Goal: Information Seeking & Learning: Compare options

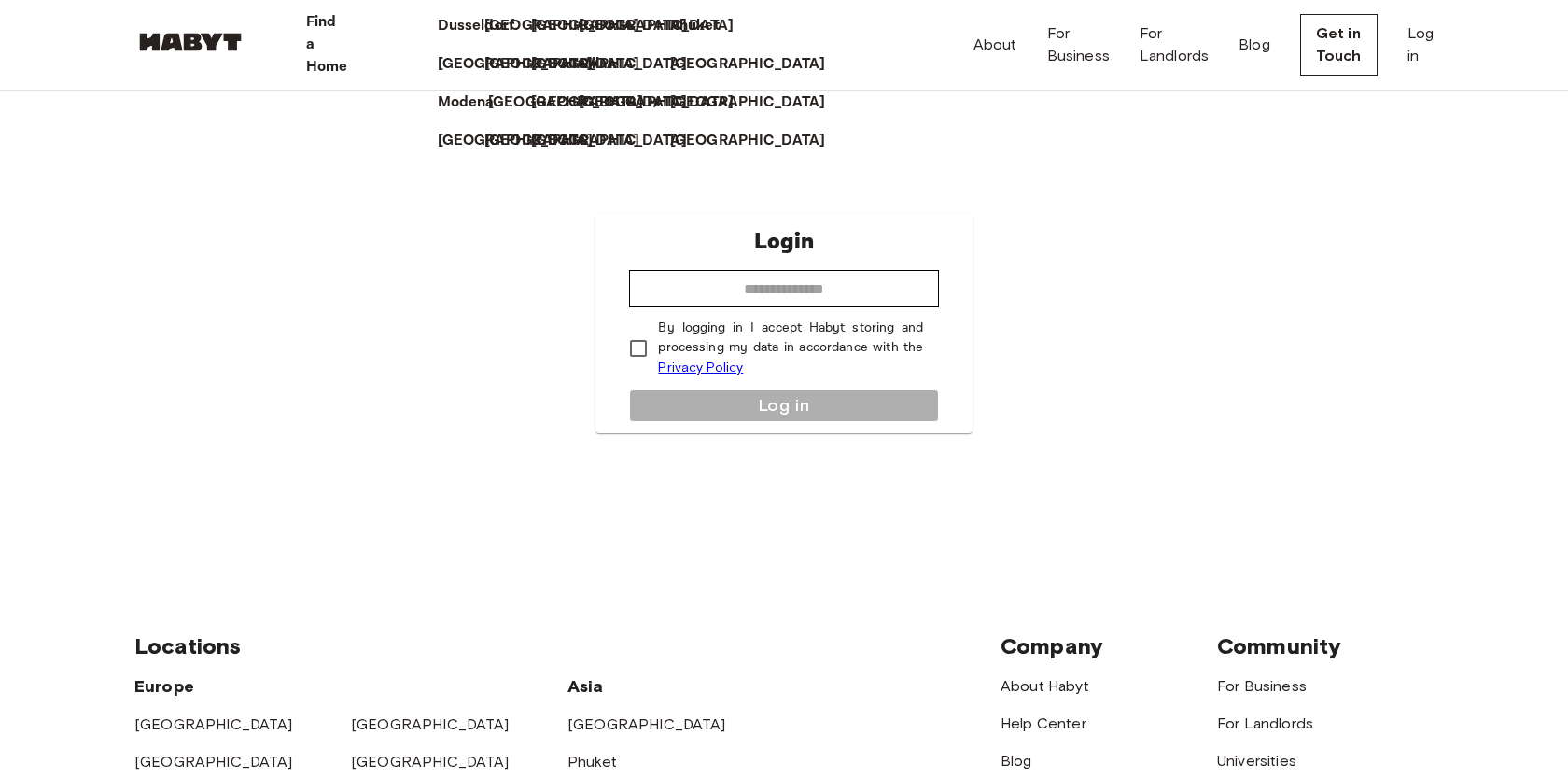
click at [488, 114] on p "[GEOGRAPHIC_DATA]" at bounding box center [566, 103] width 155 height 22
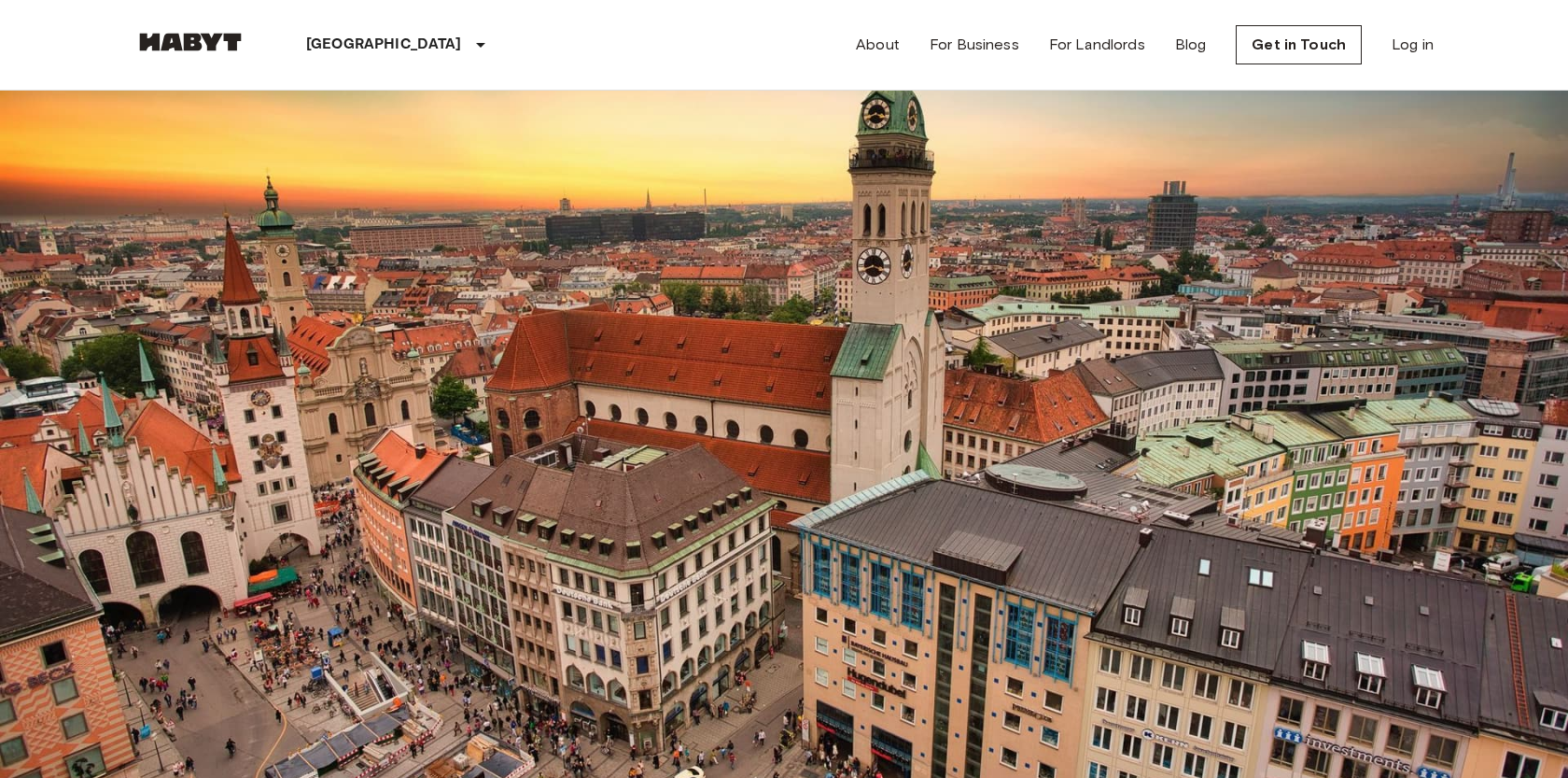
click at [394, 394] on div "Private room" at bounding box center [784, 382] width 1298 height 23
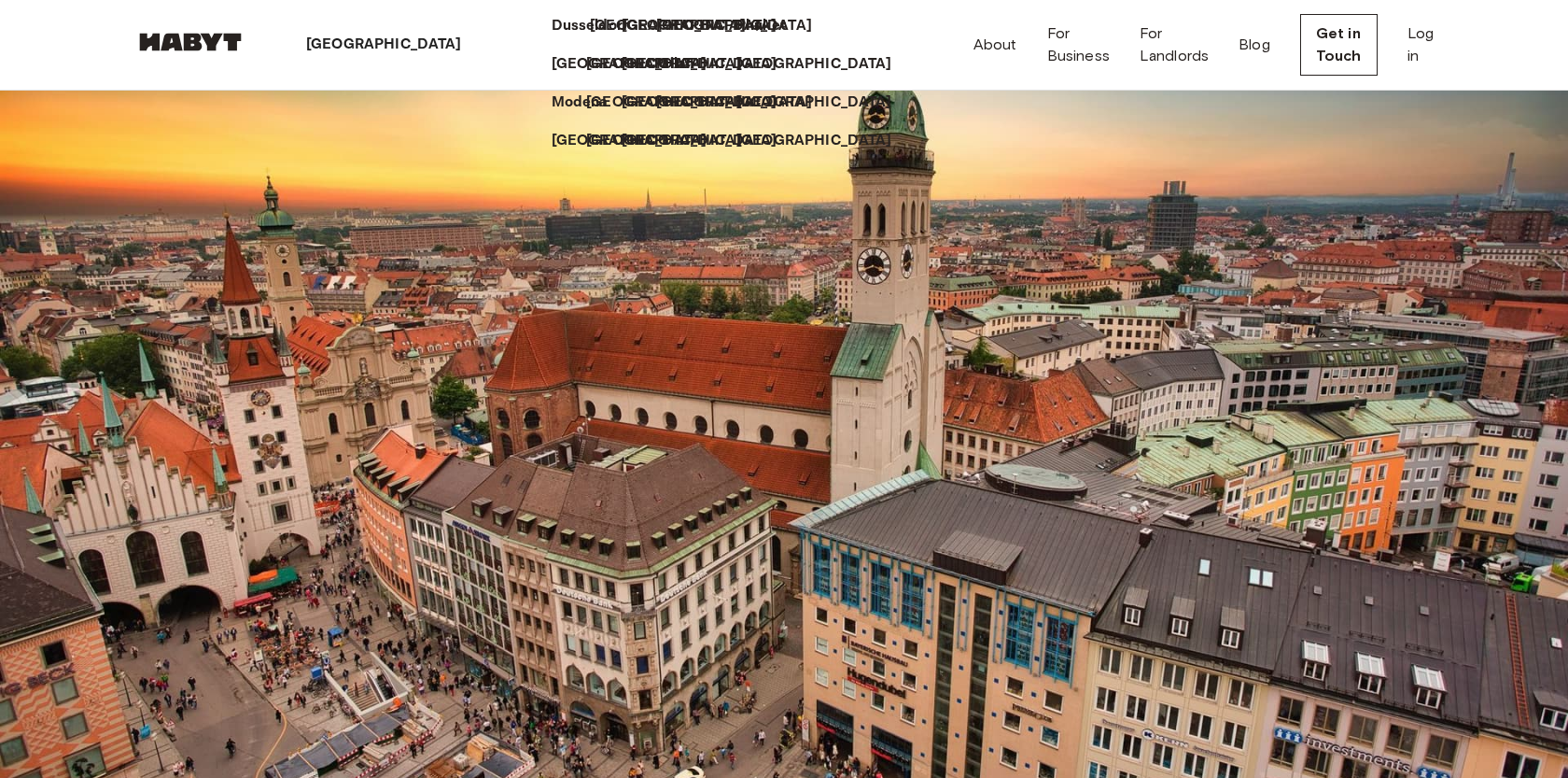
click at [590, 37] on p "[GEOGRAPHIC_DATA]" at bounding box center [667, 25] width 155 height 22
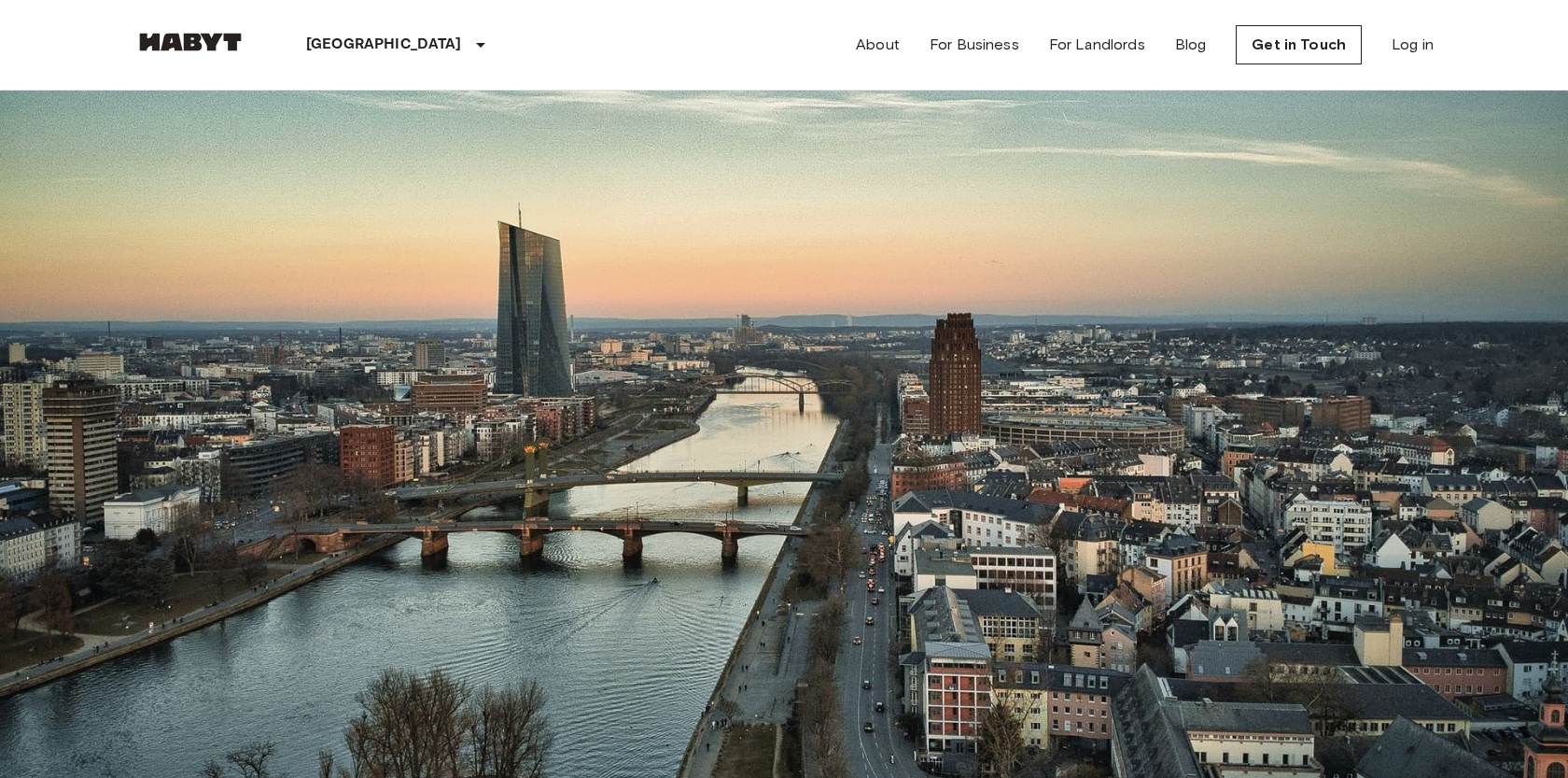
type input "******"
click at [281, 413] on span "Klüberstraße 6-10" at bounding box center [208, 405] width 148 height 18
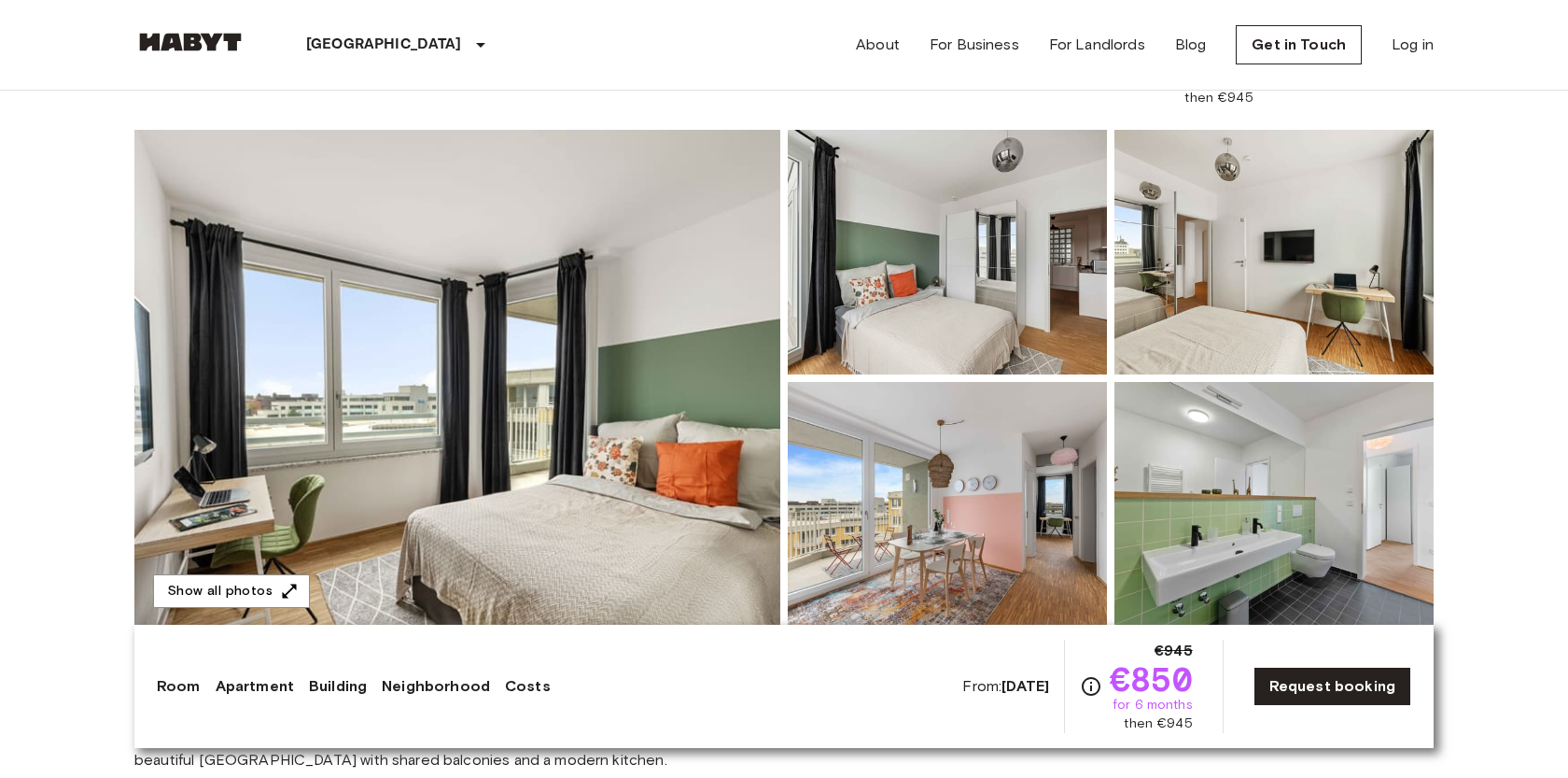
scroll to position [193, 0]
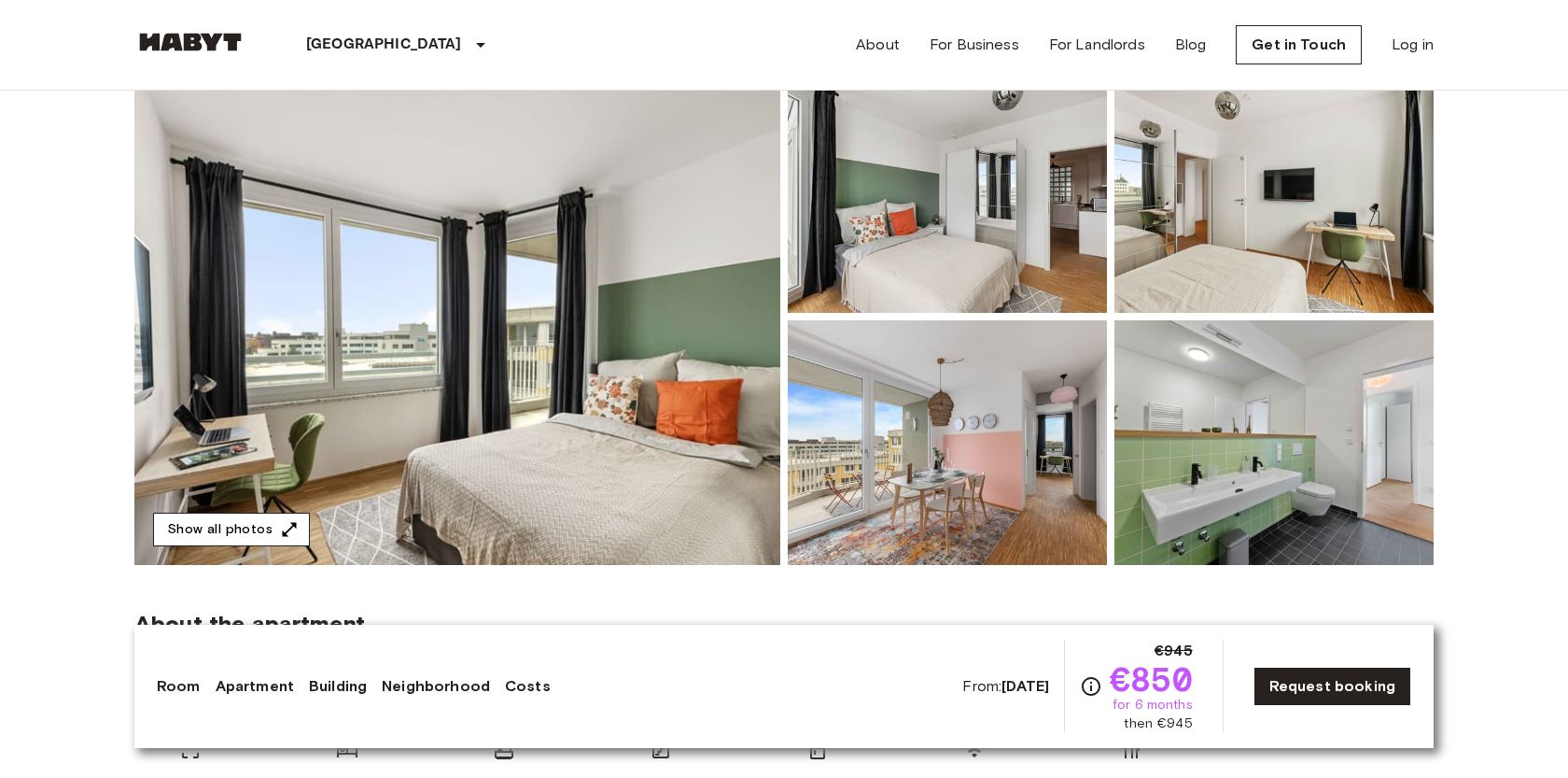
click at [205, 527] on button "Show all photos" at bounding box center [232, 529] width 156 height 34
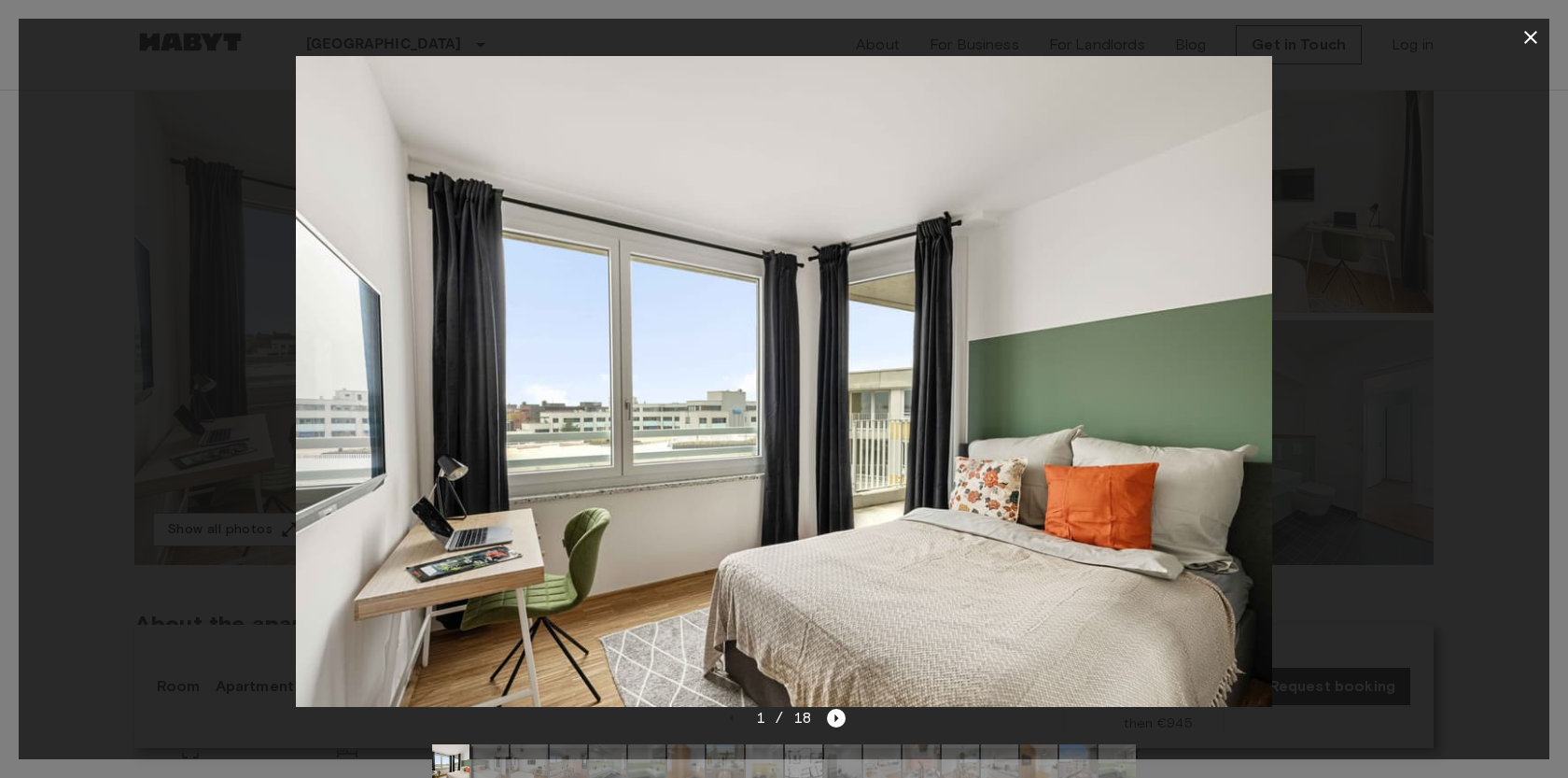
click at [699, 330] on img at bounding box center [784, 381] width 975 height 651
click at [1524, 37] on icon "button" at bounding box center [1530, 37] width 22 height 22
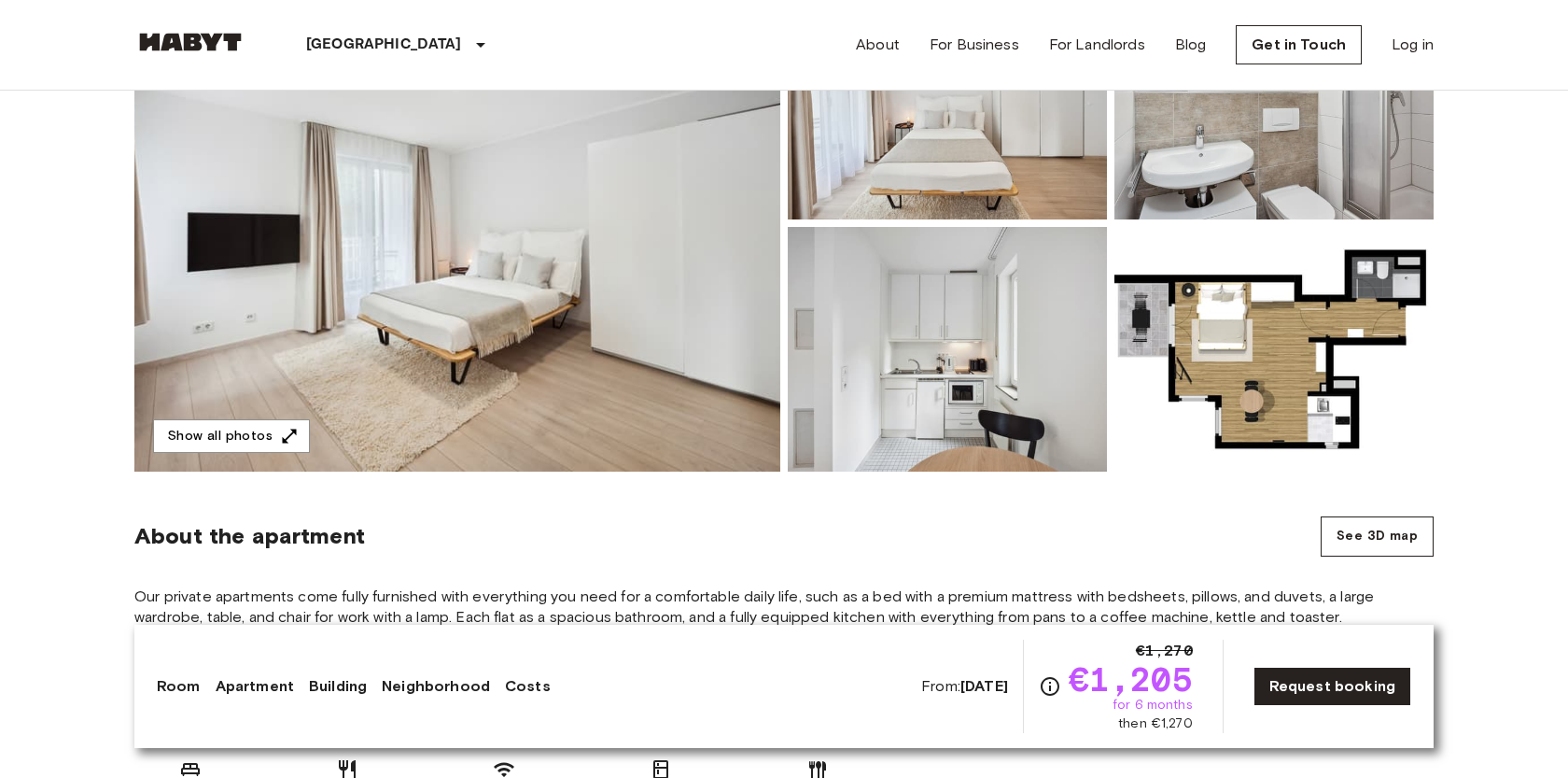
scroll to position [224, 0]
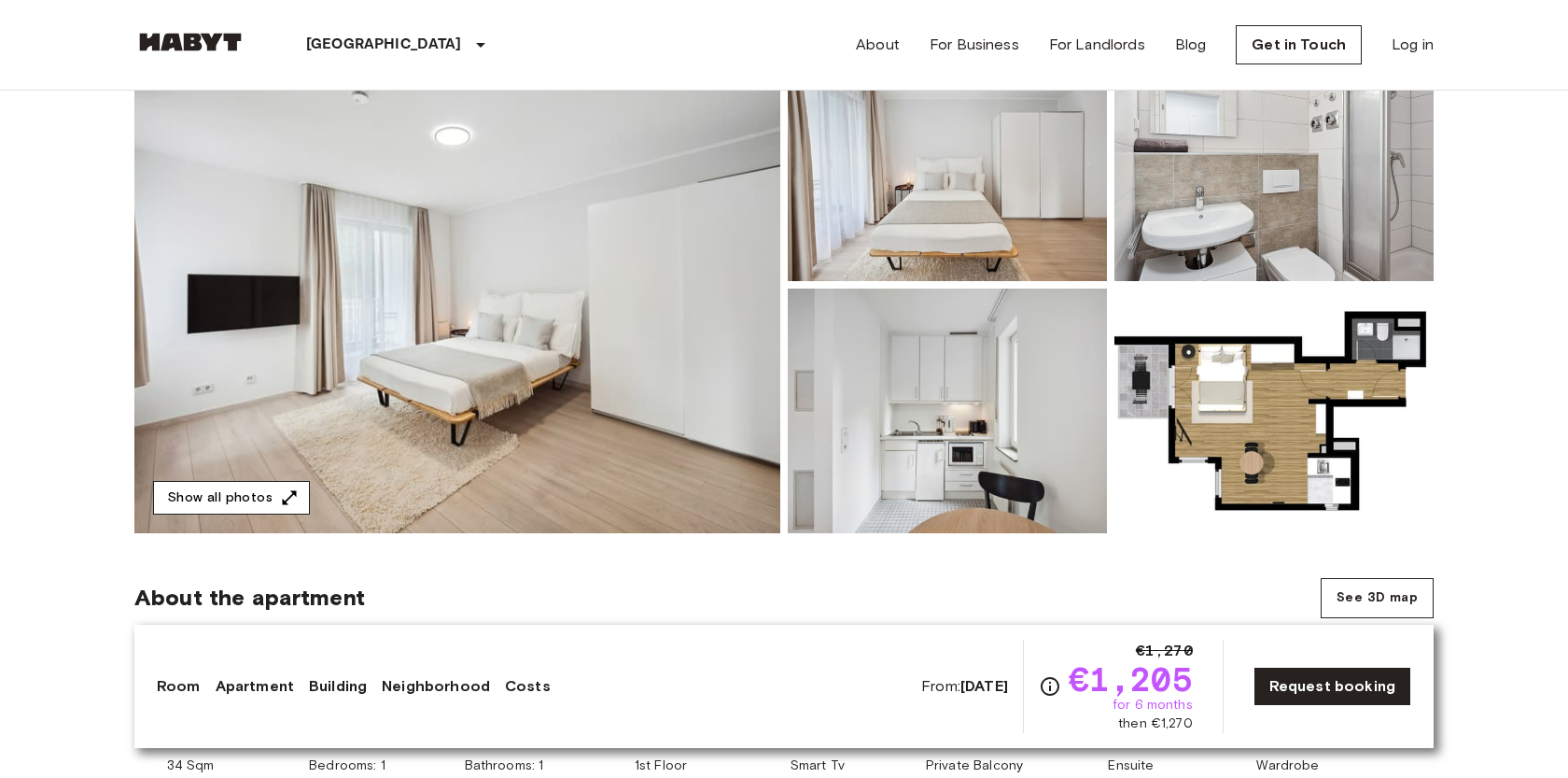
click at [245, 497] on button "Show all photos" at bounding box center [232, 497] width 156 height 34
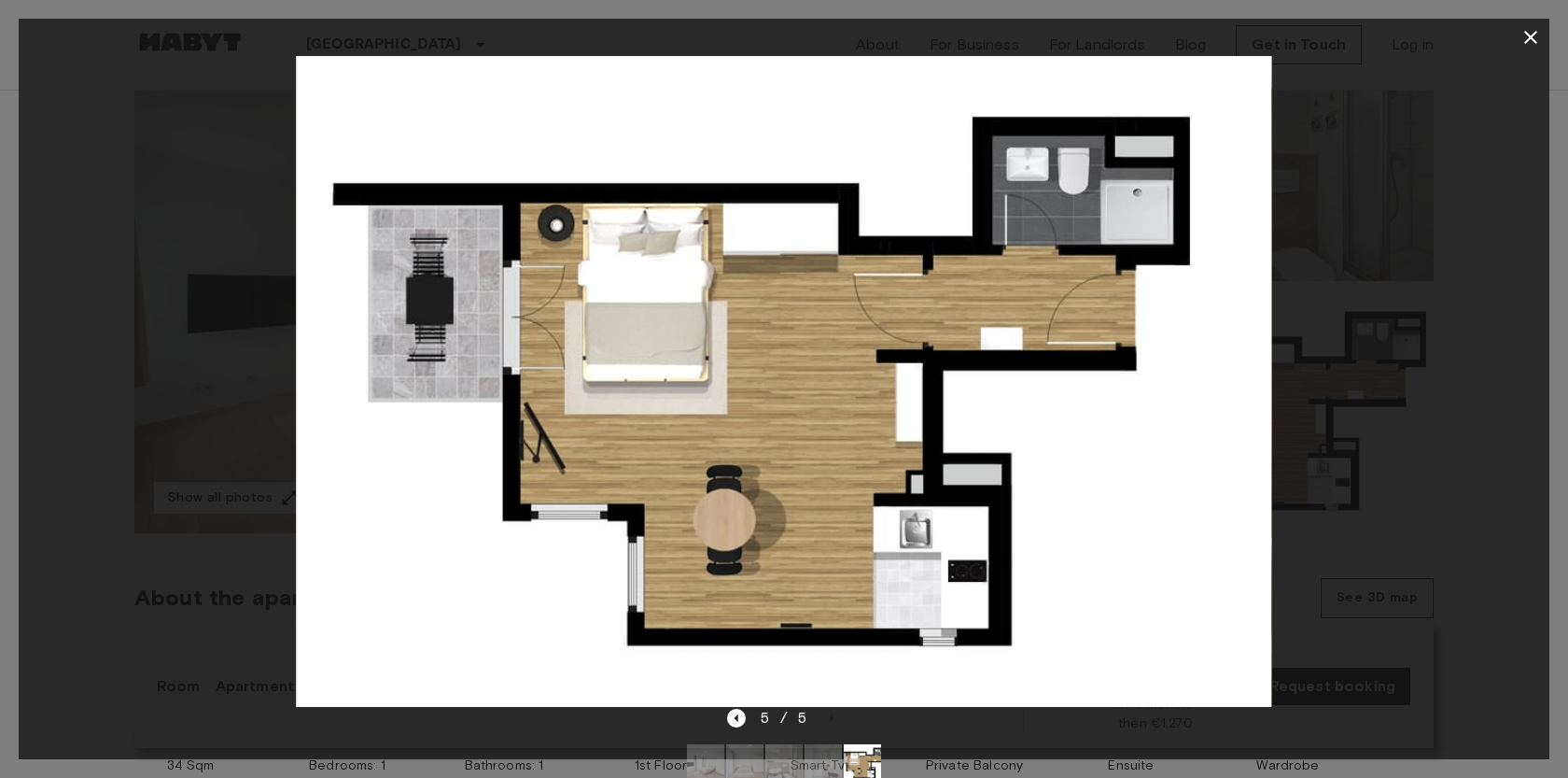
click at [1526, 29] on icon "button" at bounding box center [1530, 37] width 22 height 22
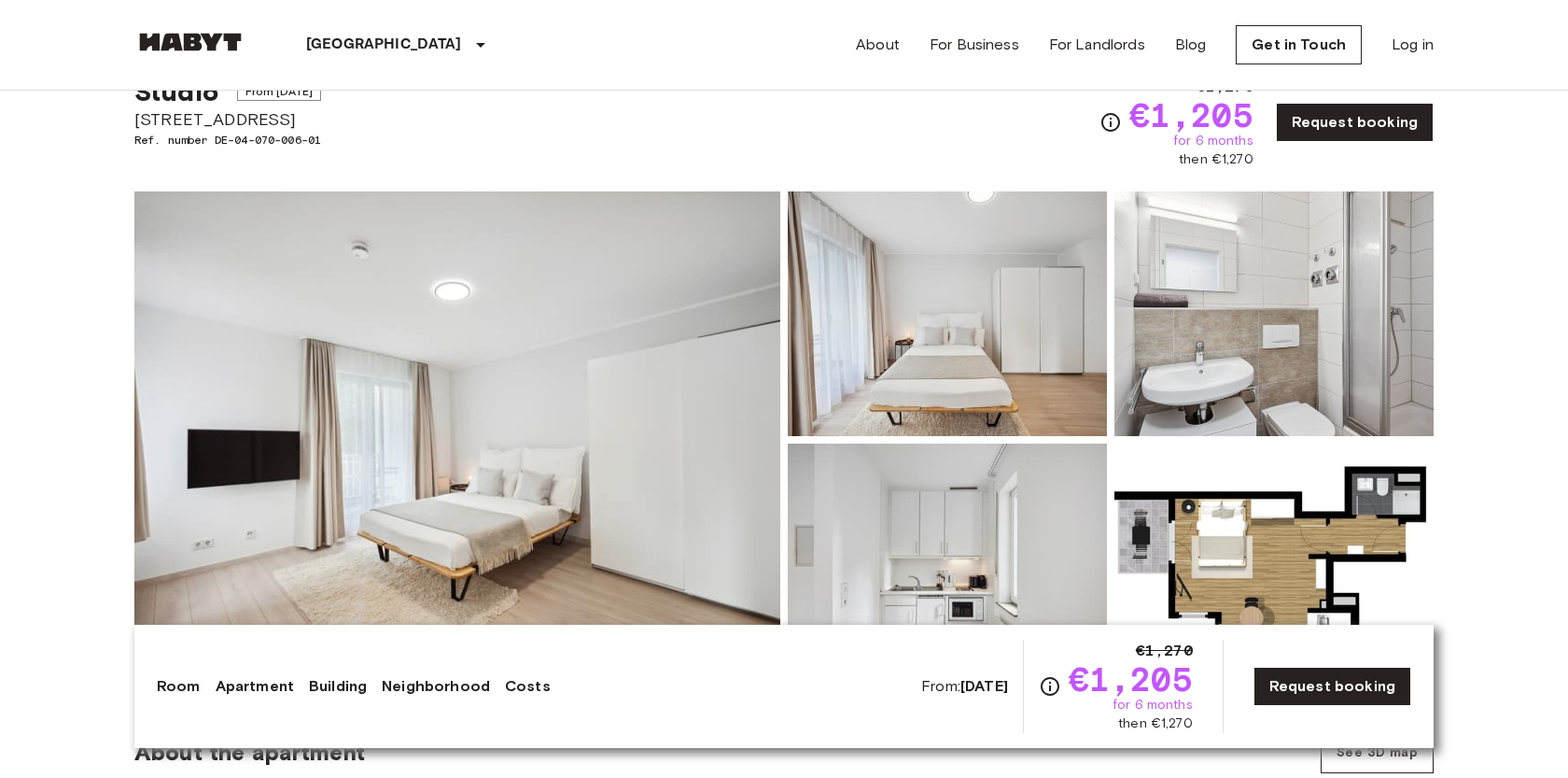
scroll to position [0, 0]
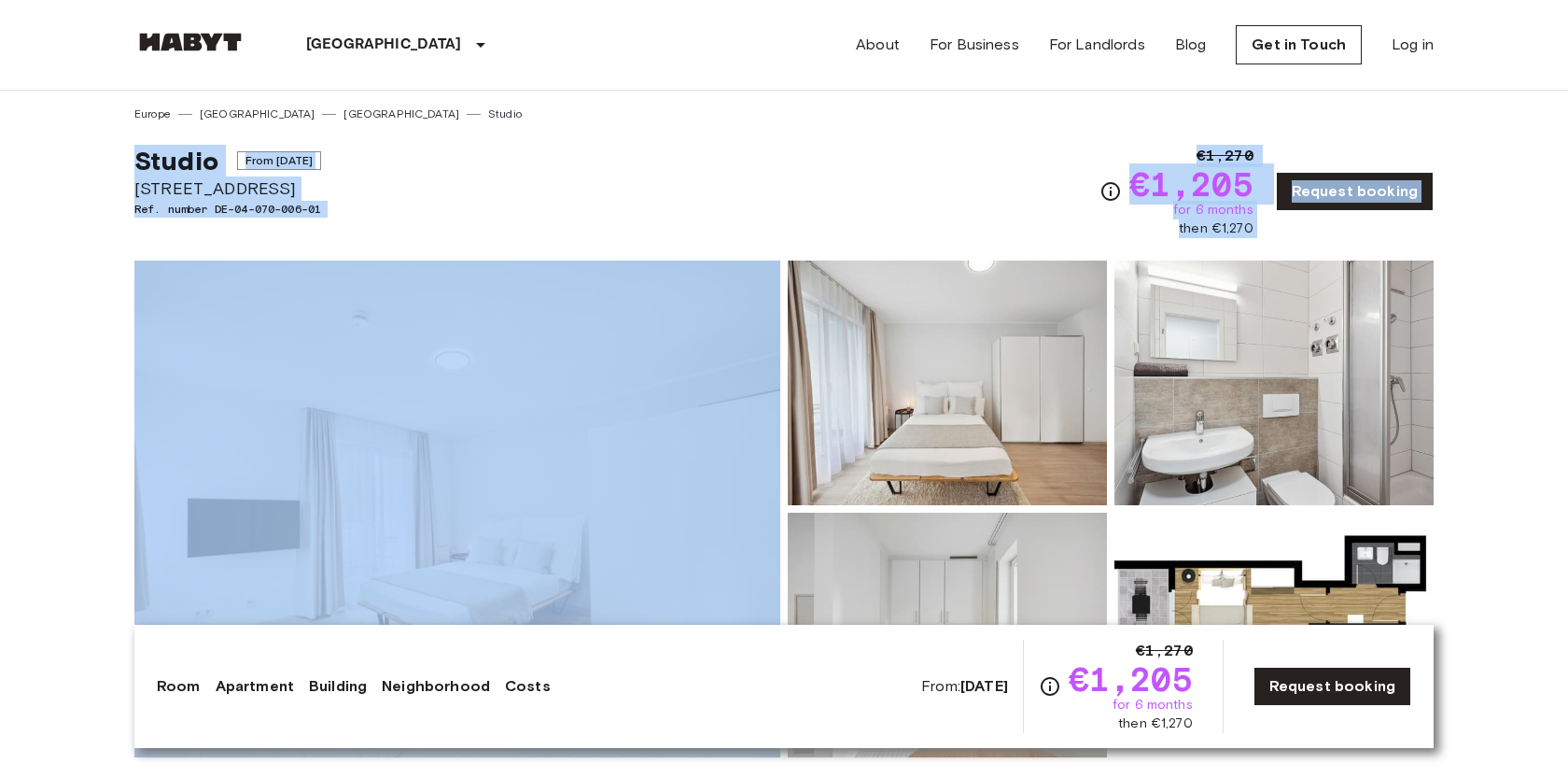
drag, startPoint x: 121, startPoint y: 159, endPoint x: 259, endPoint y: 246, distance: 163.1
copy div "Studio From Oct 19 2025 Klüberstraße 6-10 Ref. number DE-04-070-006-01 €1,270 €…"
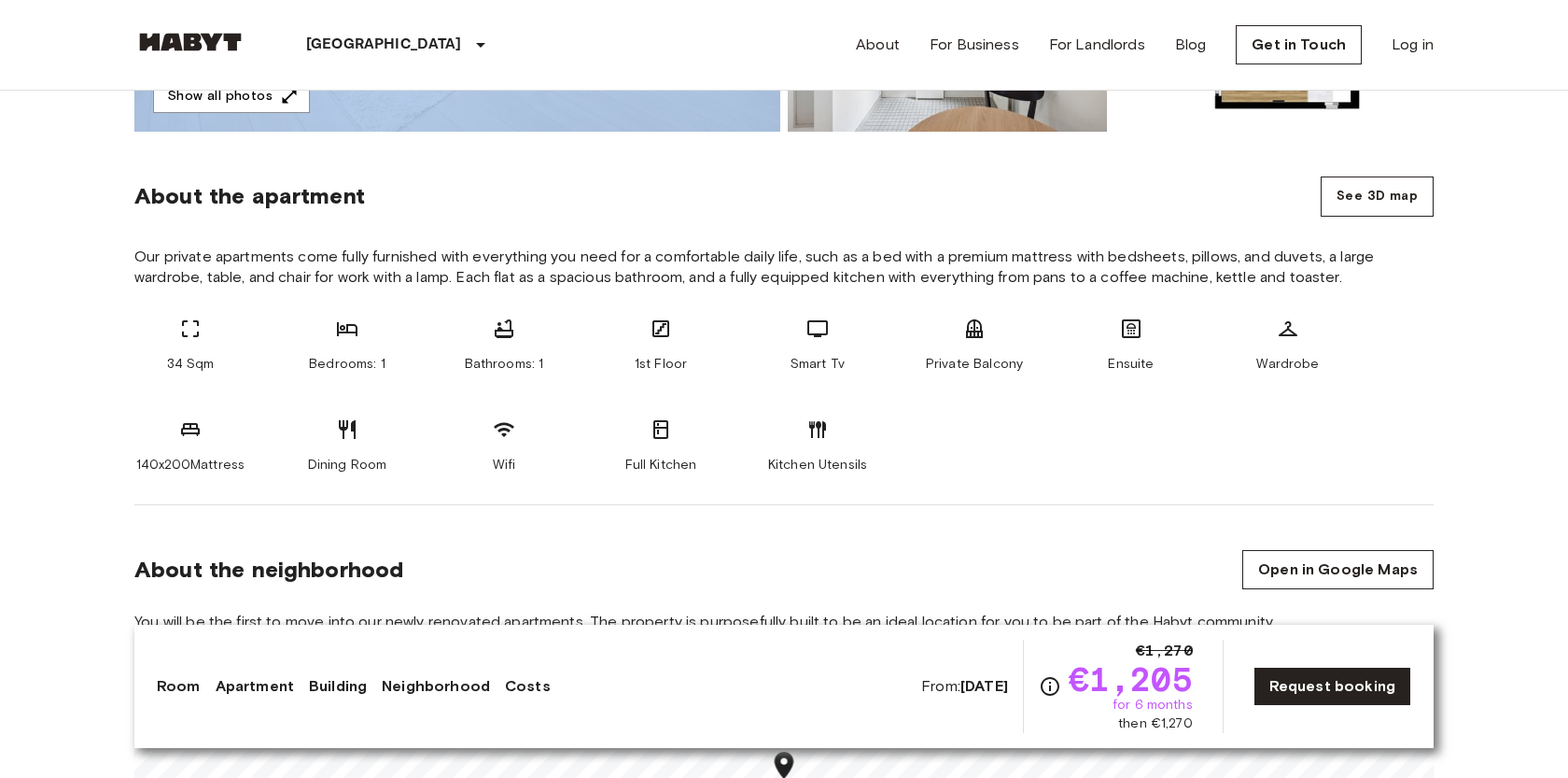
scroll to position [608, 0]
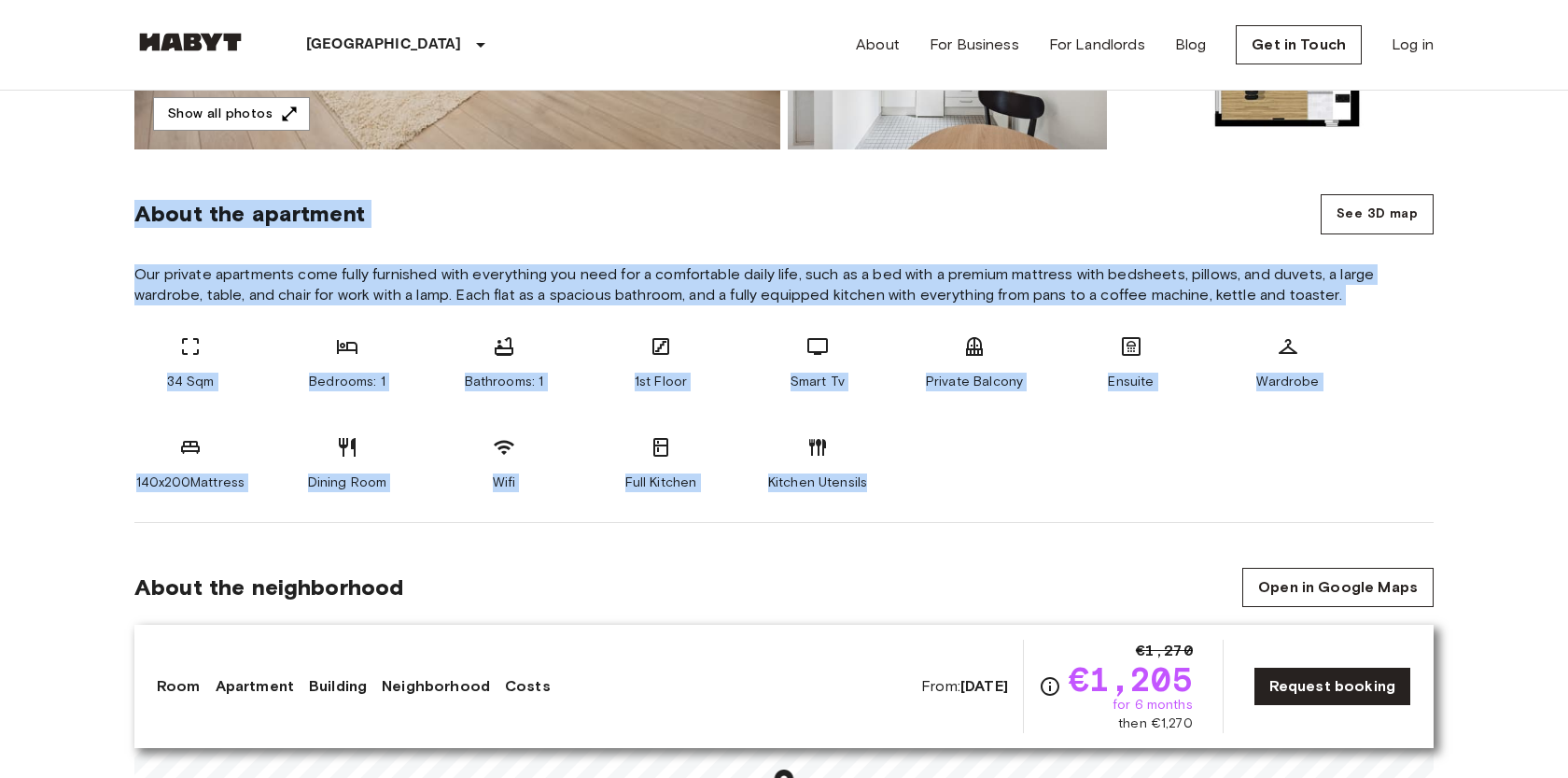
drag, startPoint x: 130, startPoint y: 218, endPoint x: 906, endPoint y: 492, distance: 823.0
copy section "About the apartment See 3D map Our private apartments come fully furnished with…"
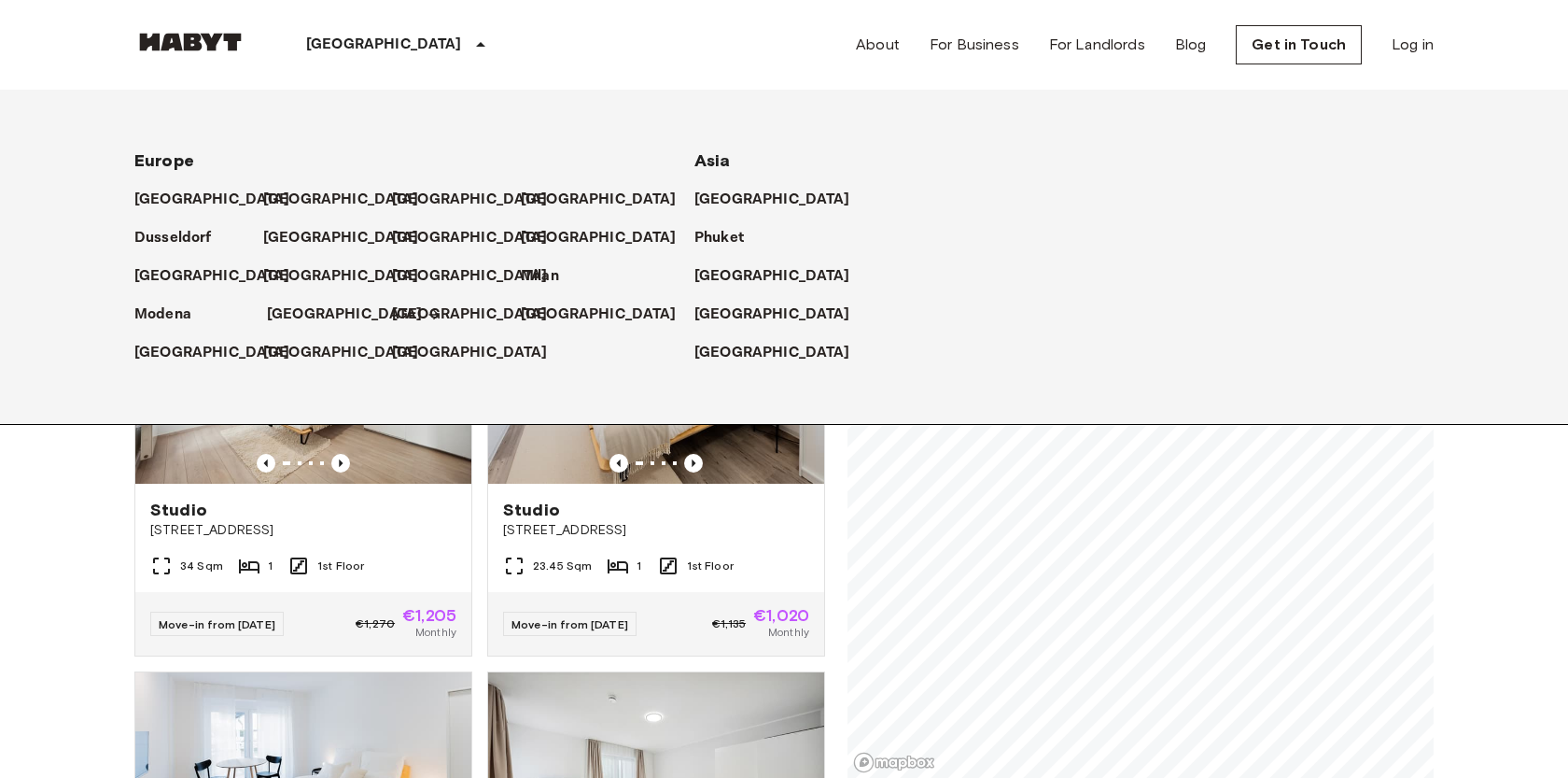
click at [293, 315] on p "[GEOGRAPHIC_DATA]" at bounding box center [344, 314] width 155 height 22
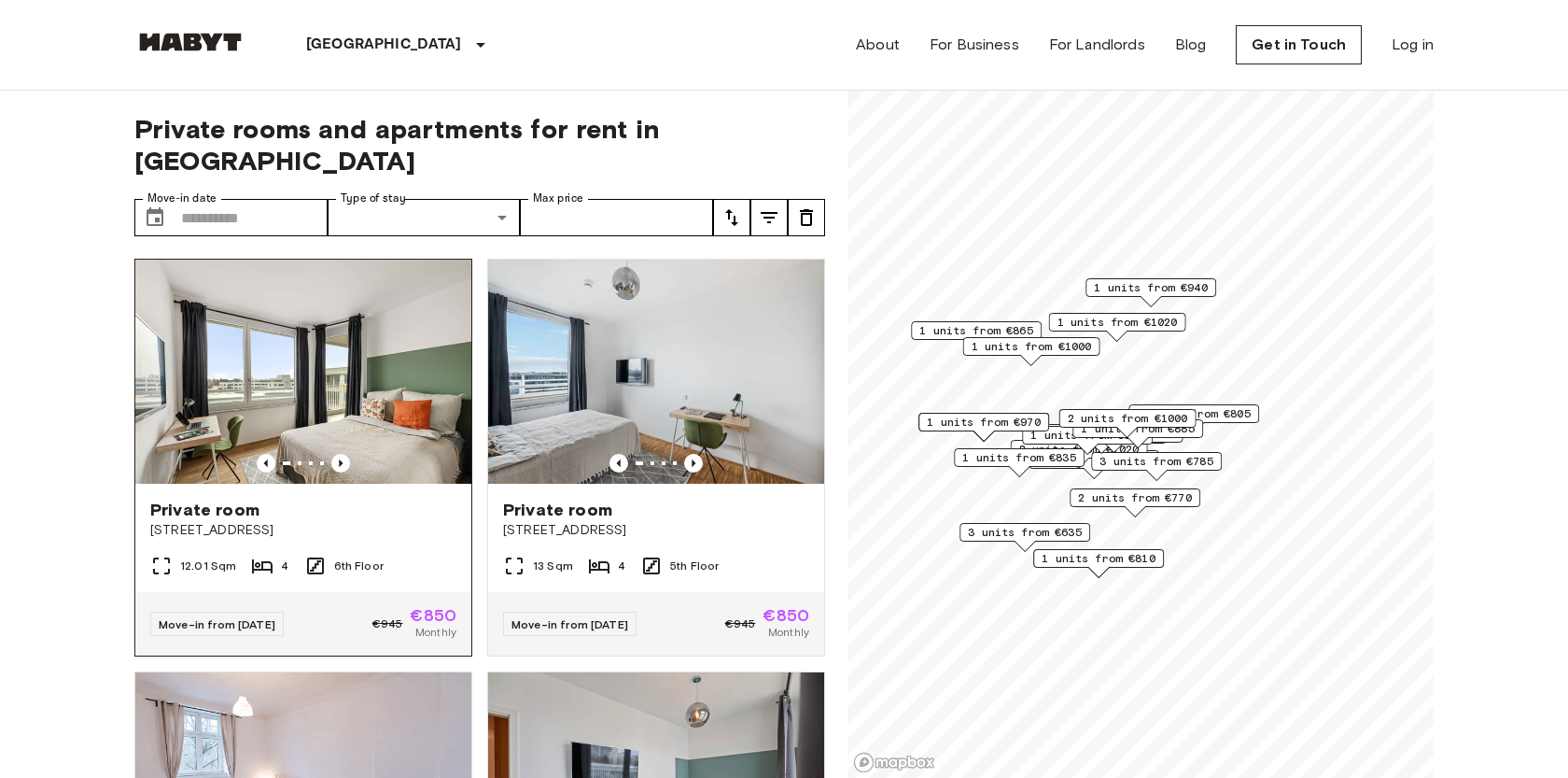
click at [393, 521] on span "[STREET_ADDRESS]" at bounding box center [303, 530] width 306 height 19
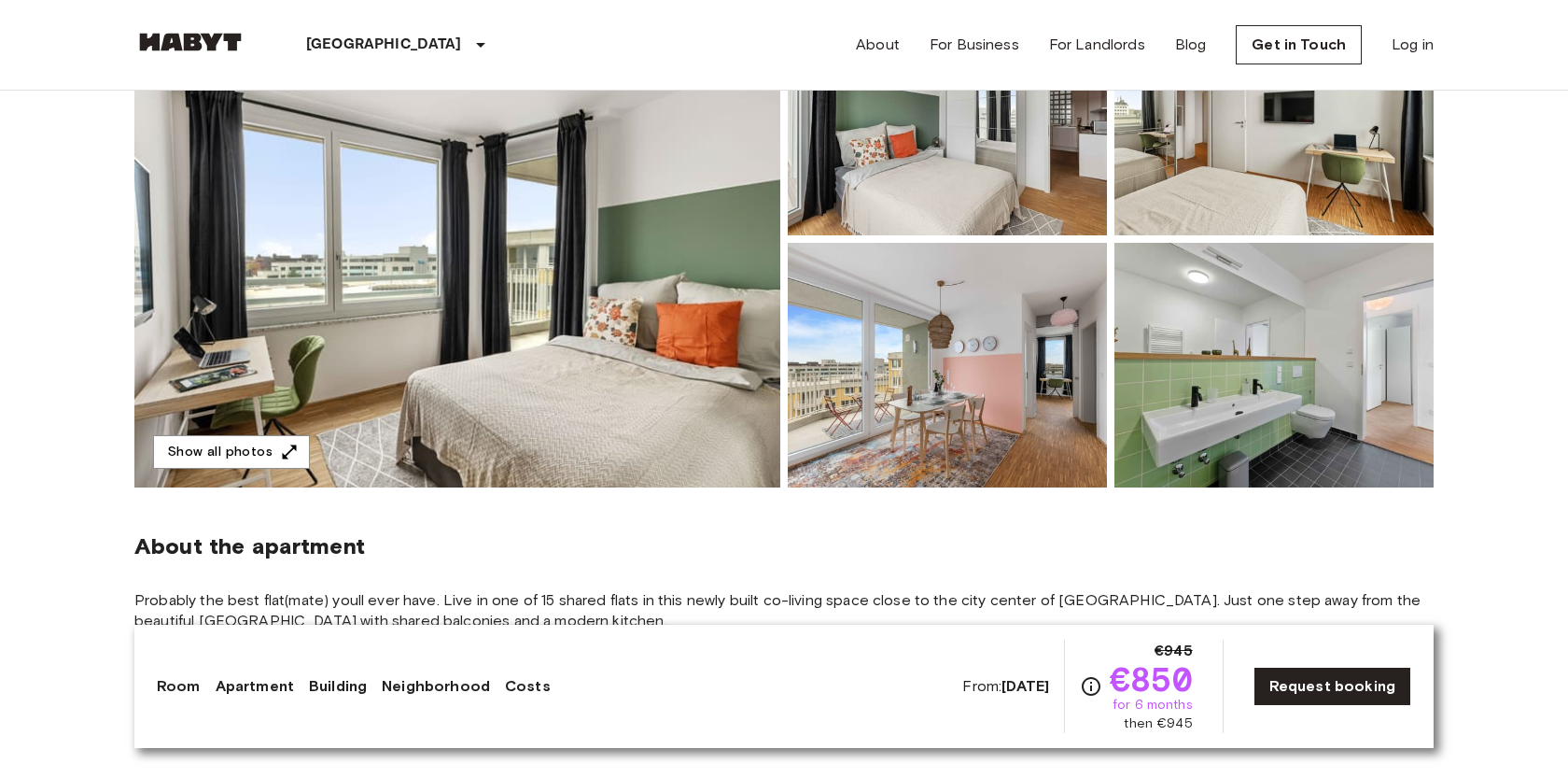
scroll to position [276, 0]
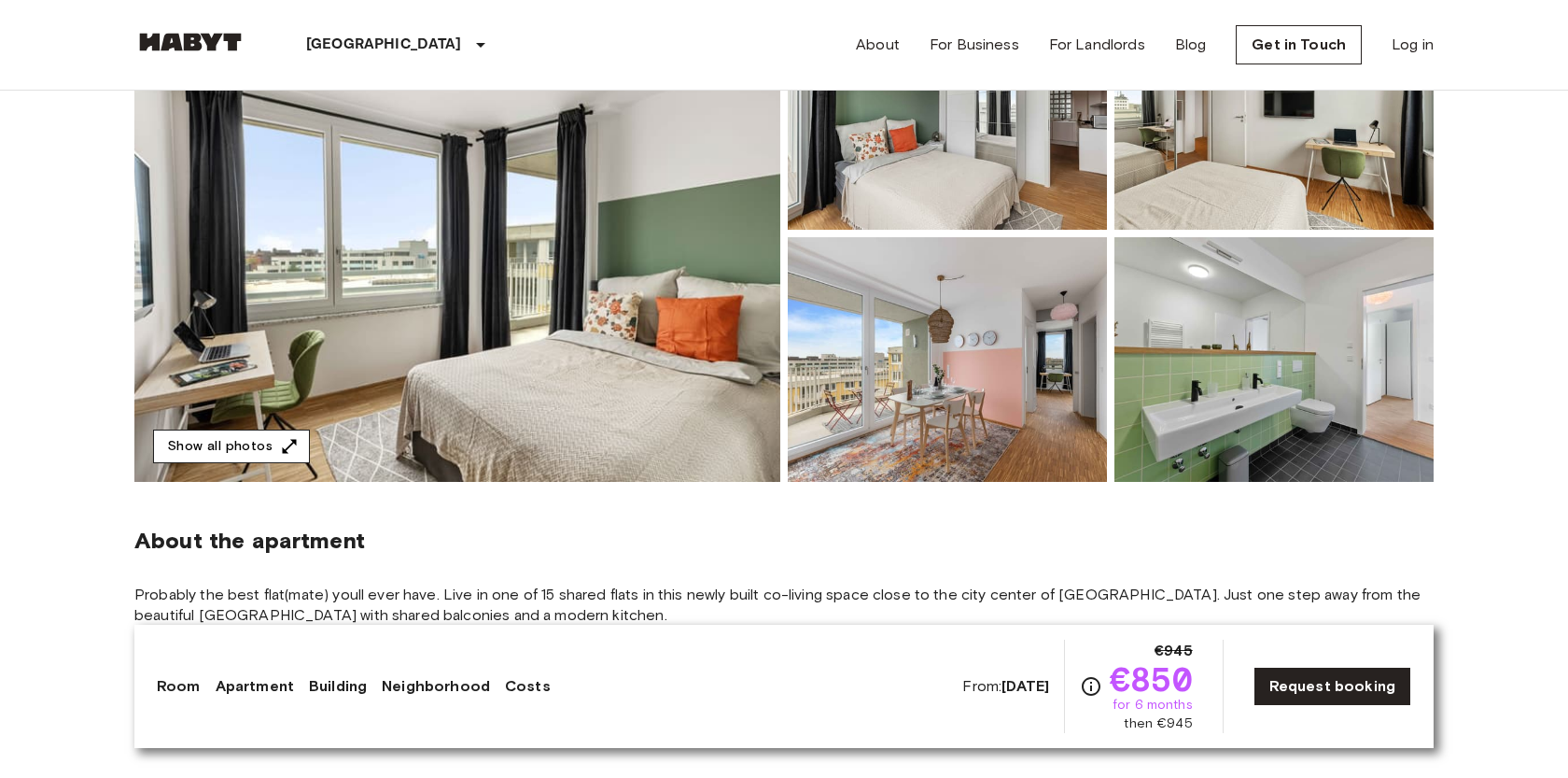
click at [241, 448] on button "Show all photos" at bounding box center [232, 446] width 156 height 34
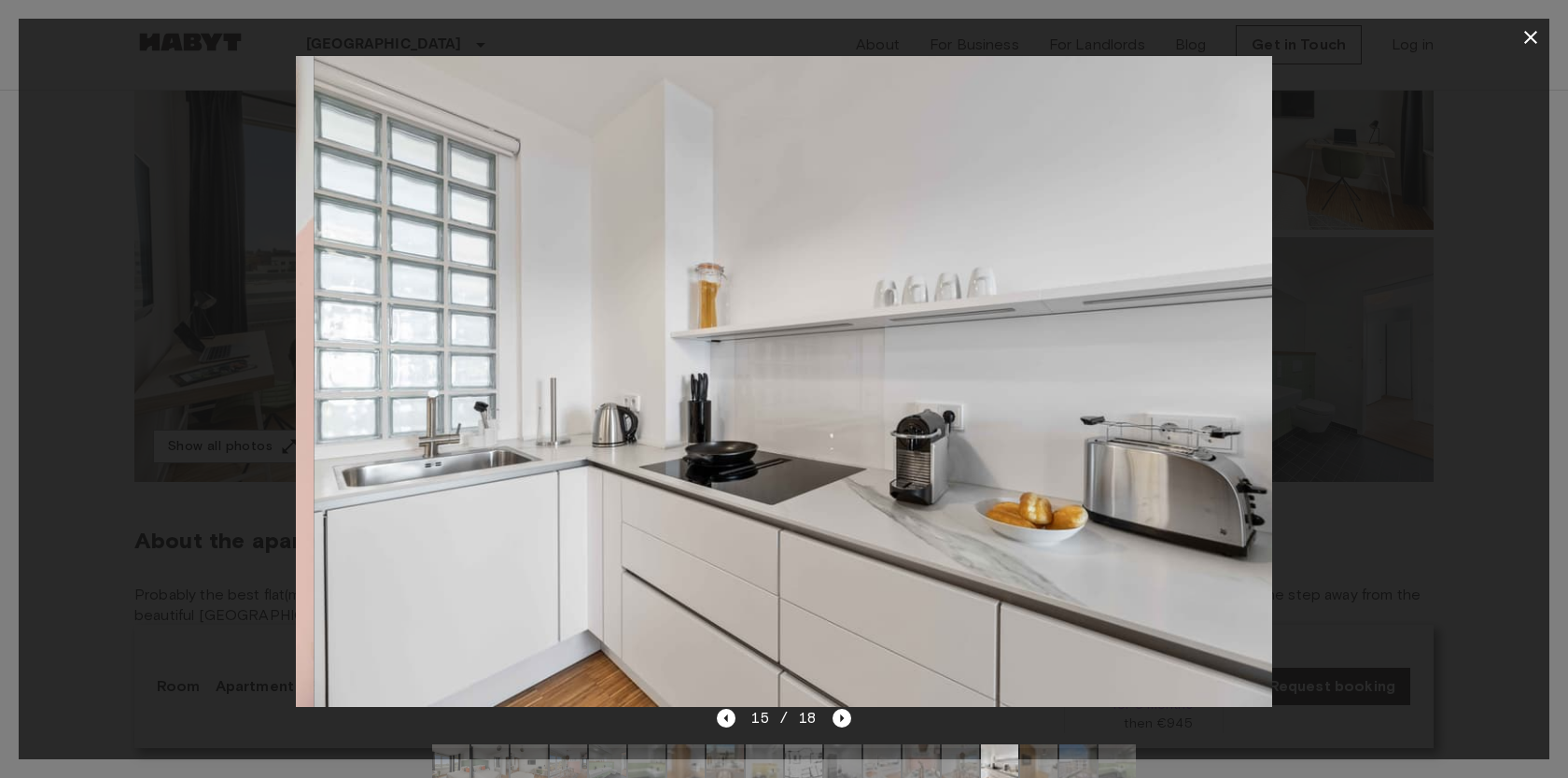
click at [1522, 36] on icon "button" at bounding box center [1530, 37] width 22 height 22
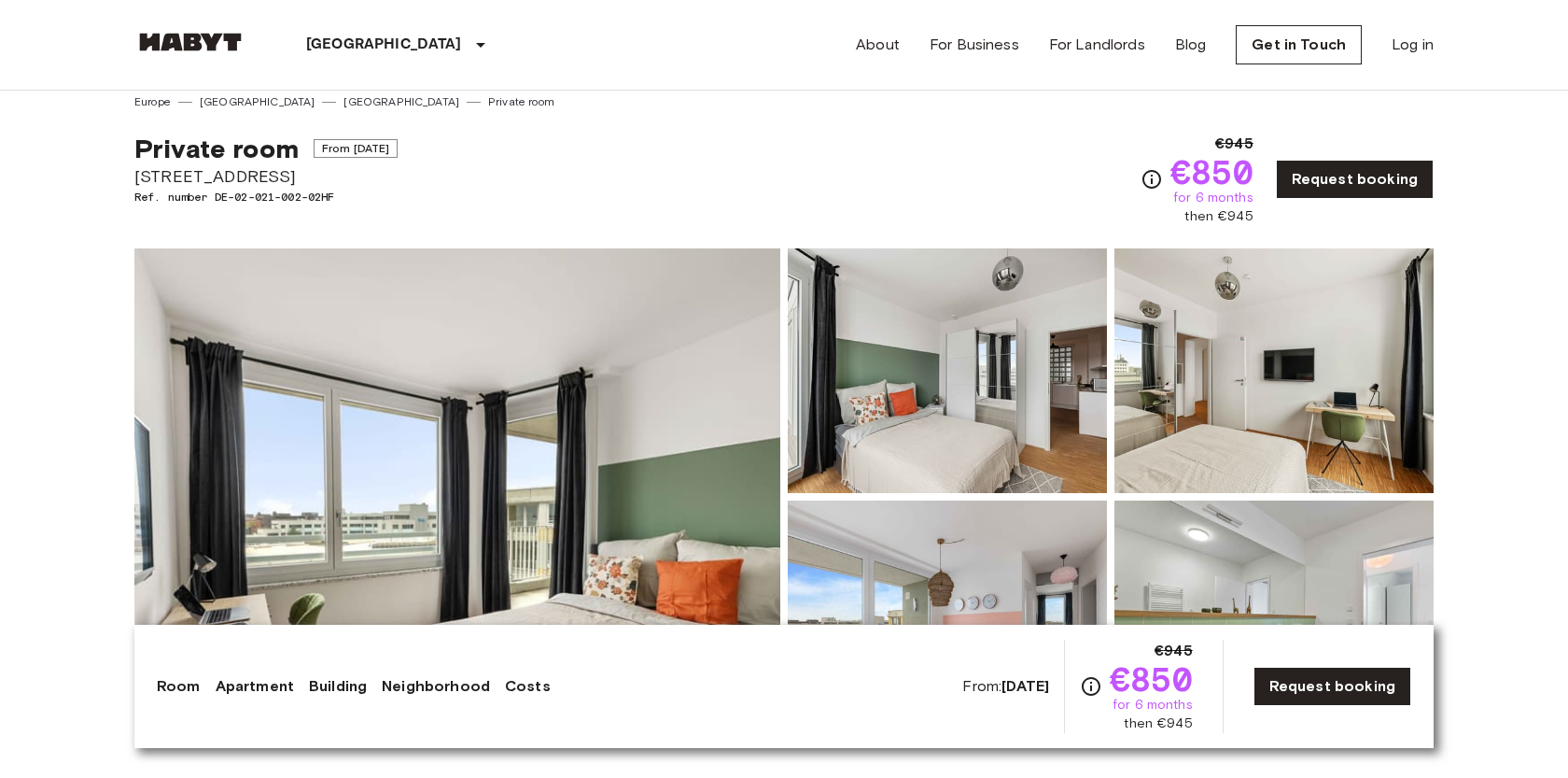
scroll to position [0, 0]
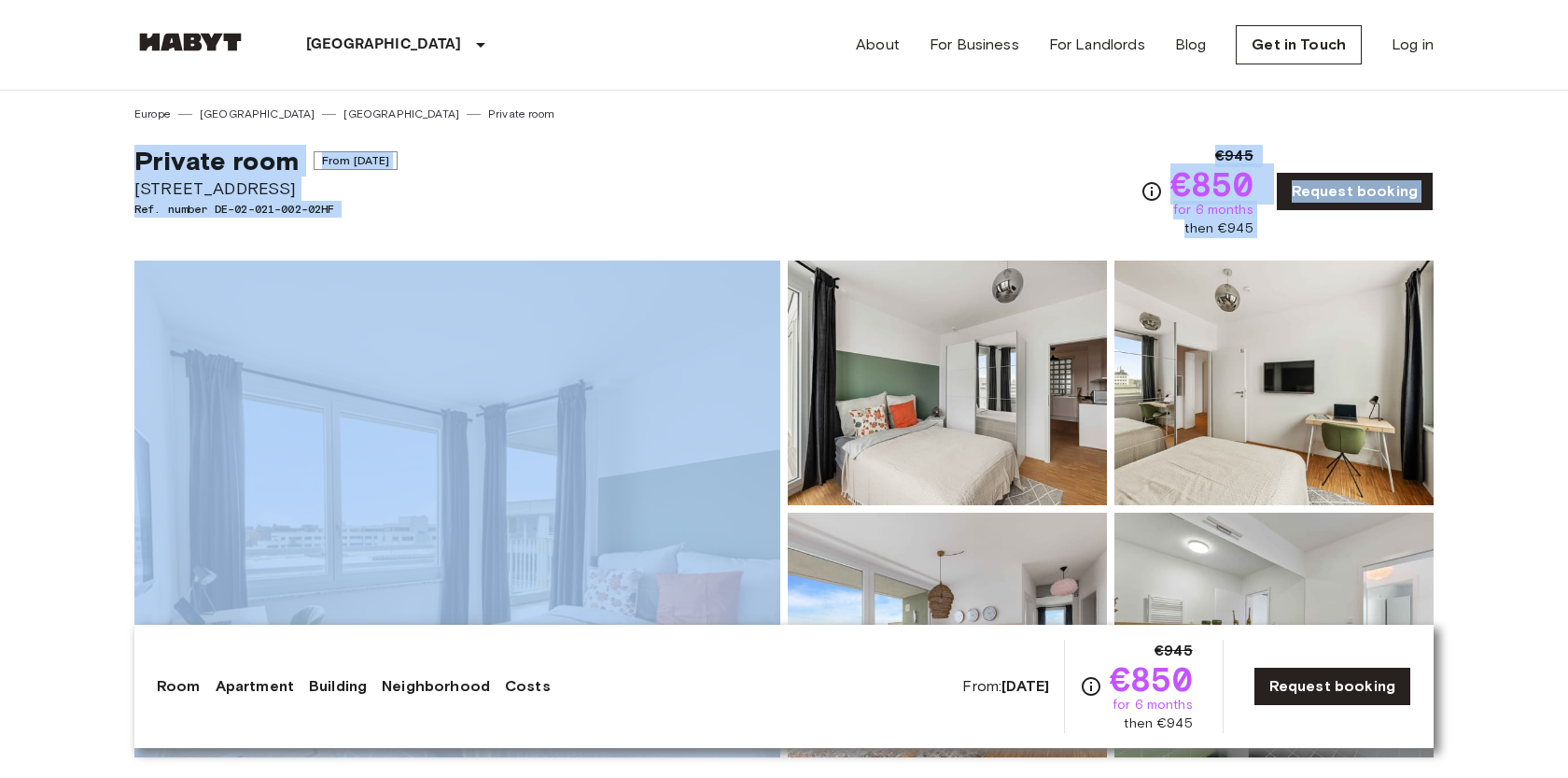
drag, startPoint x: 111, startPoint y: 154, endPoint x: 321, endPoint y: 247, distance: 229.7
copy div "Private room From [DATE] [STREET_ADDRESS]. number DE-02-021-002-02HF €945 €850 …"
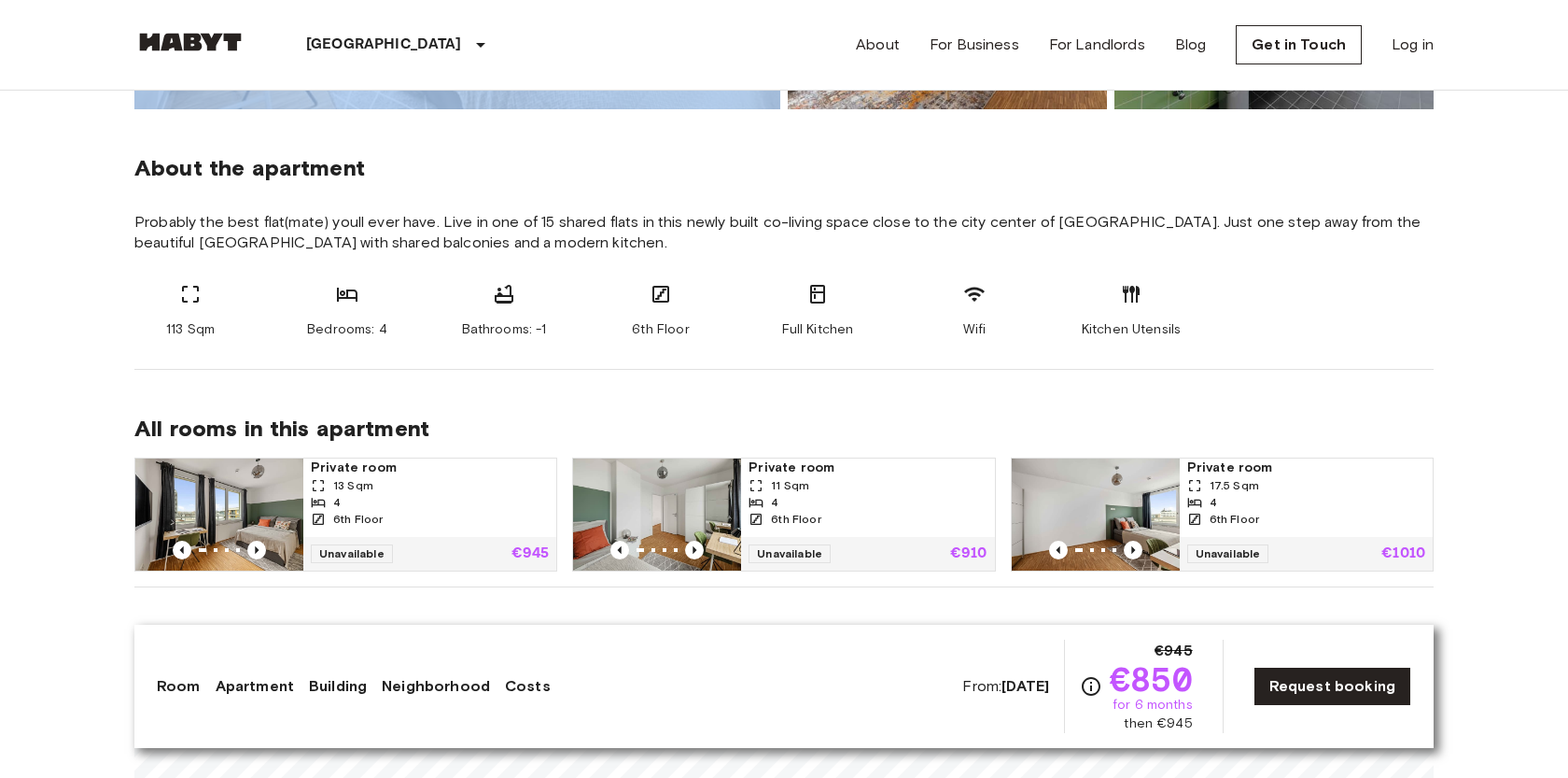
scroll to position [659, 0]
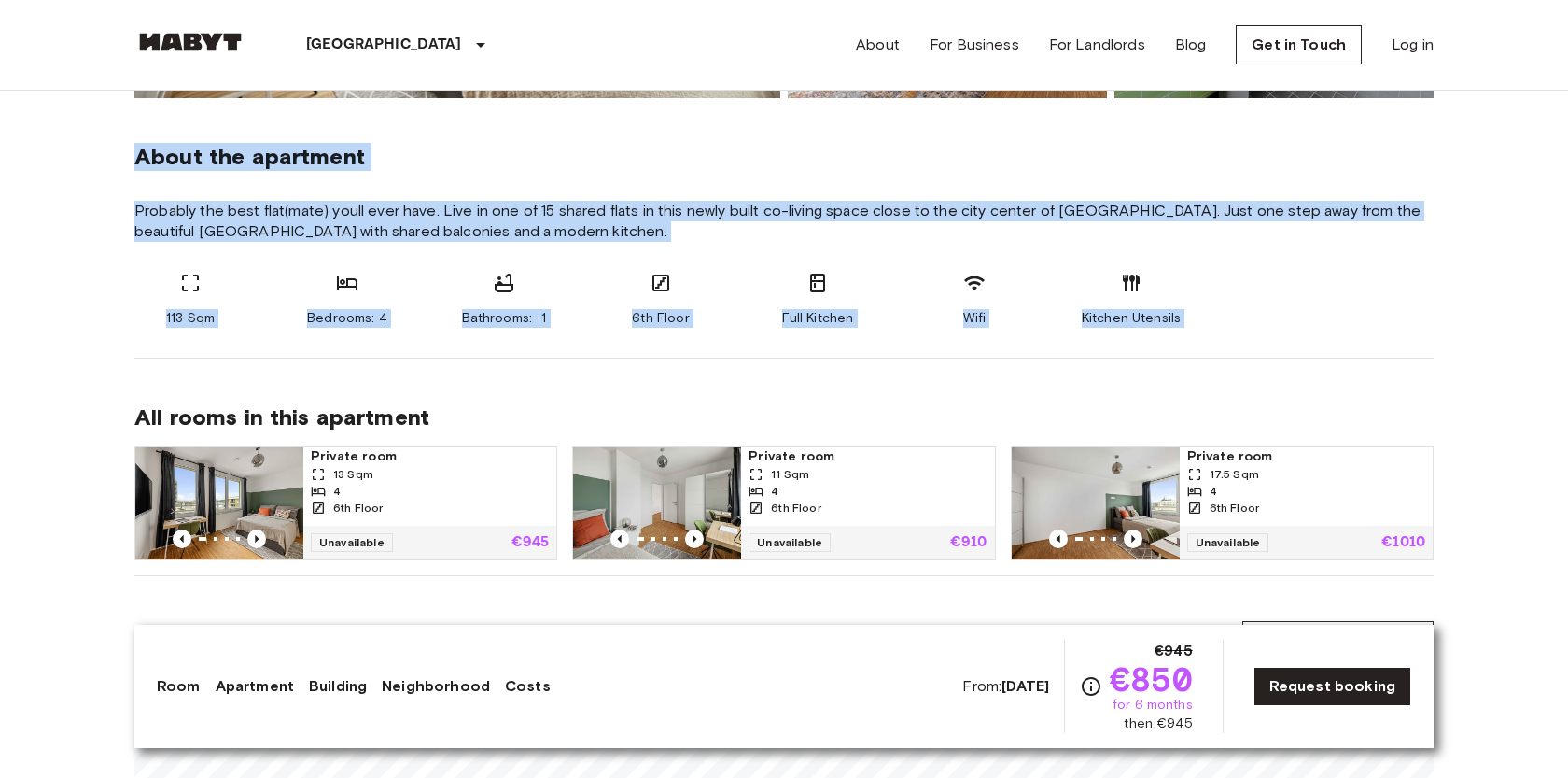
drag, startPoint x: 120, startPoint y: 147, endPoint x: 333, endPoint y: 378, distance: 314.2
copy section "About the apartment Probably the best flat(mate) youll ever have. Live in one o…"
